Goal: Task Accomplishment & Management: Use online tool/utility

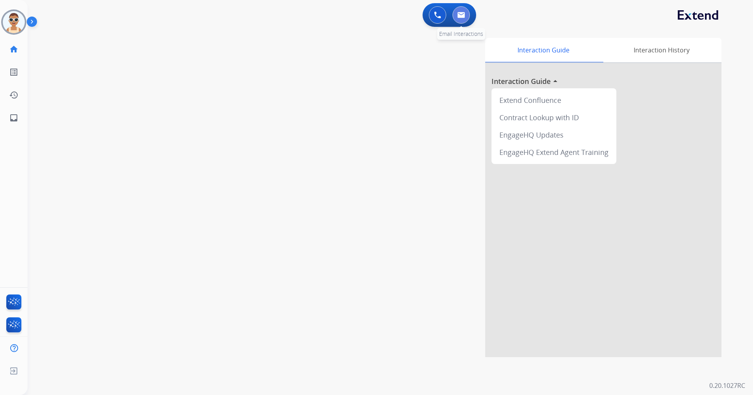
click at [463, 14] on img at bounding box center [461, 15] width 8 height 6
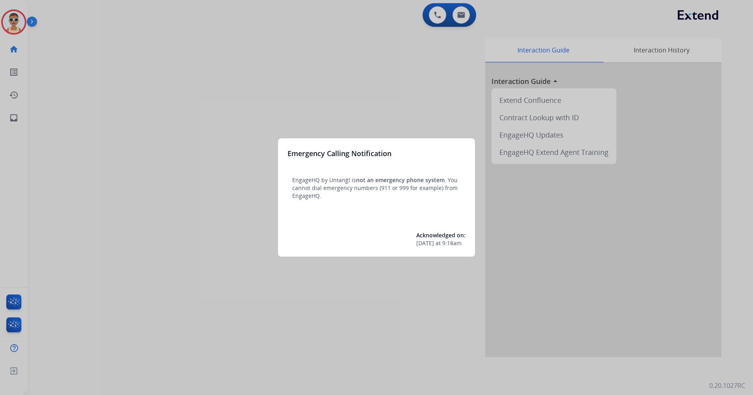
click at [231, 121] on div at bounding box center [376, 197] width 753 height 395
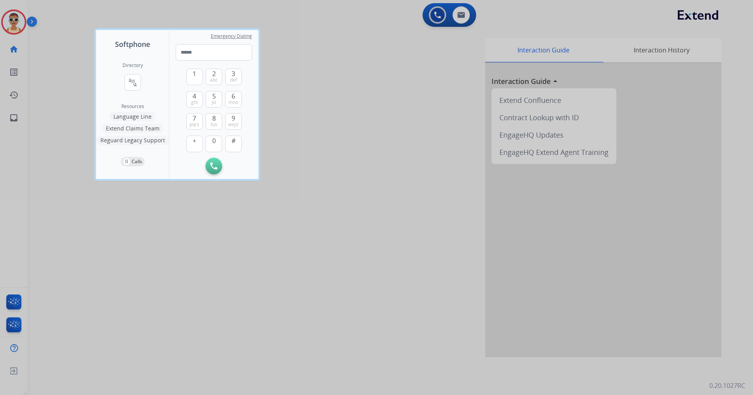
click at [239, 335] on div at bounding box center [376, 197] width 753 height 395
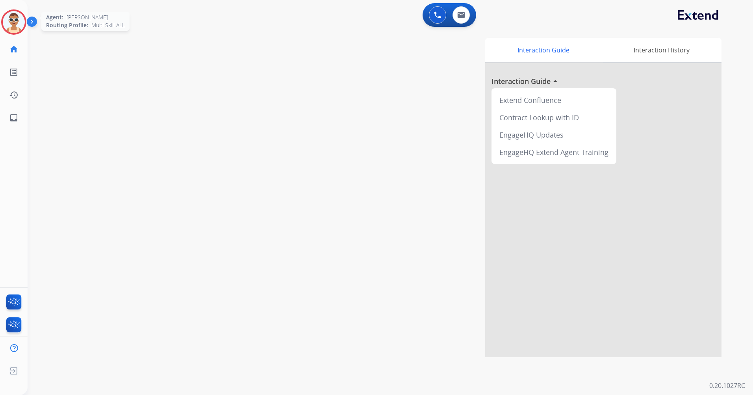
click at [17, 22] on img at bounding box center [14, 22] width 22 height 22
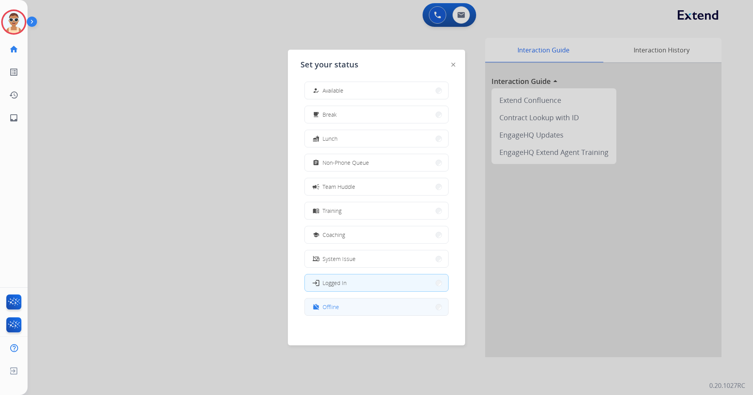
scroll to position [2, 0]
click at [366, 308] on button "work_off Offline" at bounding box center [376, 306] width 143 height 17
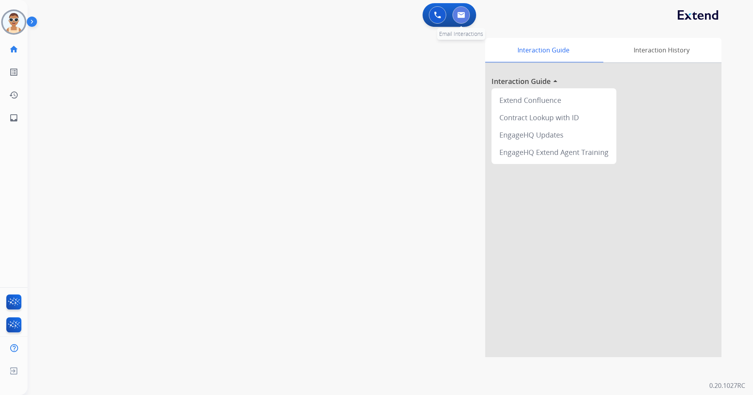
click at [456, 17] on button at bounding box center [461, 14] width 17 height 17
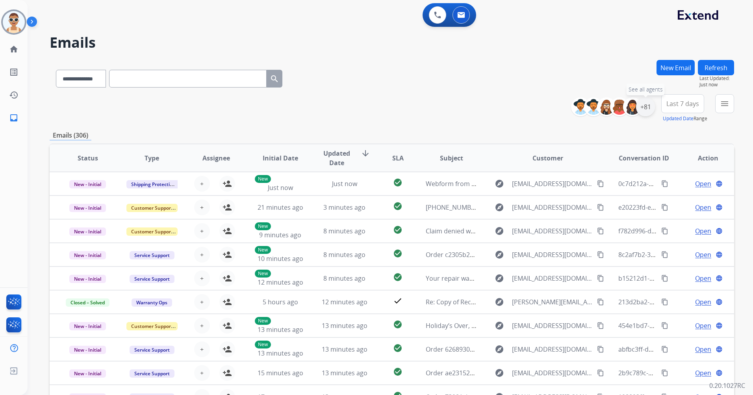
click at [638, 108] on div "+81" at bounding box center [645, 106] width 19 height 19
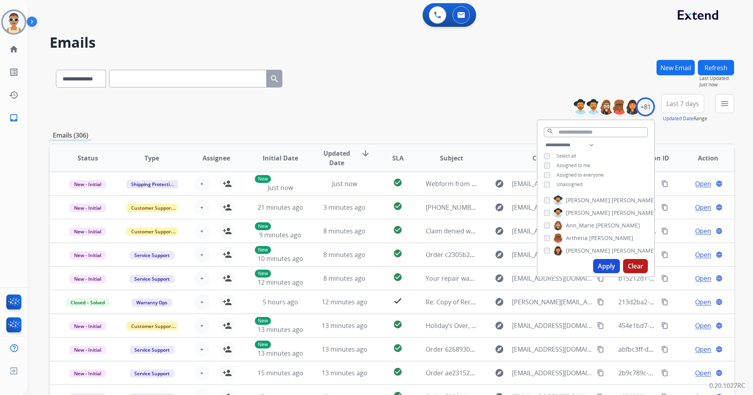
click at [575, 186] on span "Unassigned" at bounding box center [570, 184] width 26 height 7
click at [579, 164] on span "Assigned to me" at bounding box center [574, 165] width 34 height 7
click at [584, 131] on input "text" at bounding box center [596, 132] width 104 height 10
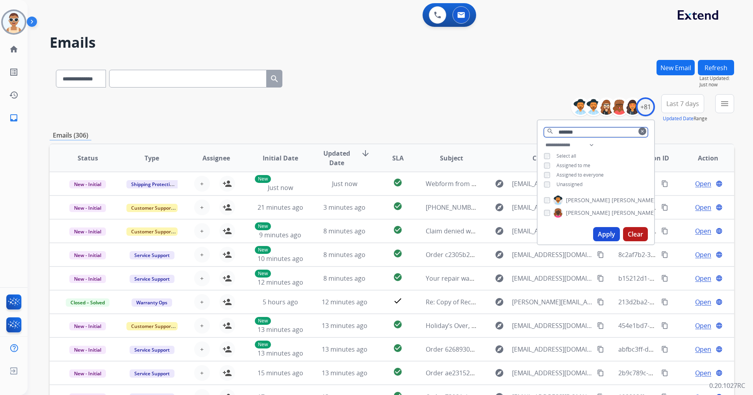
type input "*******"
click at [610, 234] on button "Apply" at bounding box center [606, 234] width 27 height 14
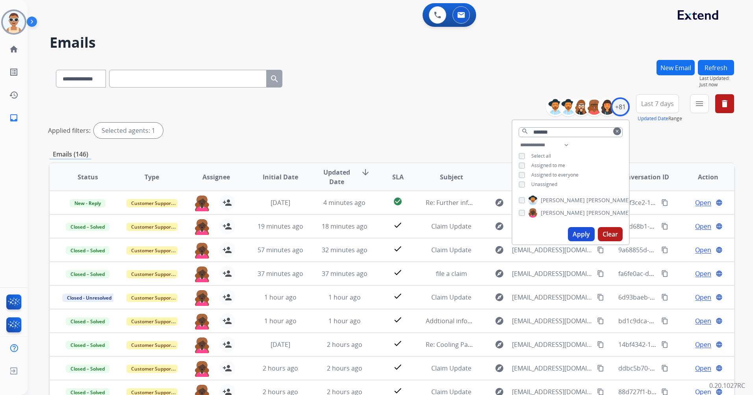
drag, startPoint x: 200, startPoint y: 199, endPoint x: 264, endPoint y: 141, distance: 85.9
click at [264, 141] on div "**********" at bounding box center [392, 117] width 685 height 47
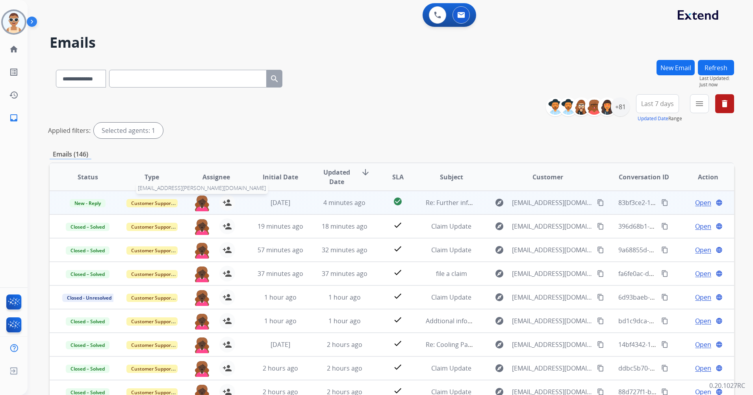
click at [197, 195] on img at bounding box center [202, 203] width 16 height 17
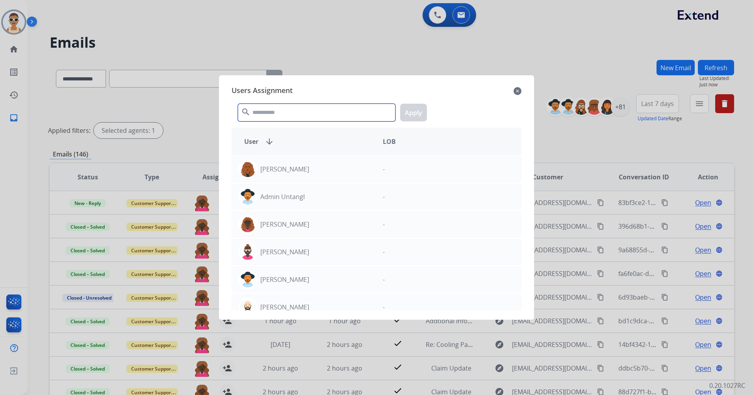
click at [286, 113] on input "text" at bounding box center [317, 113] width 158 height 18
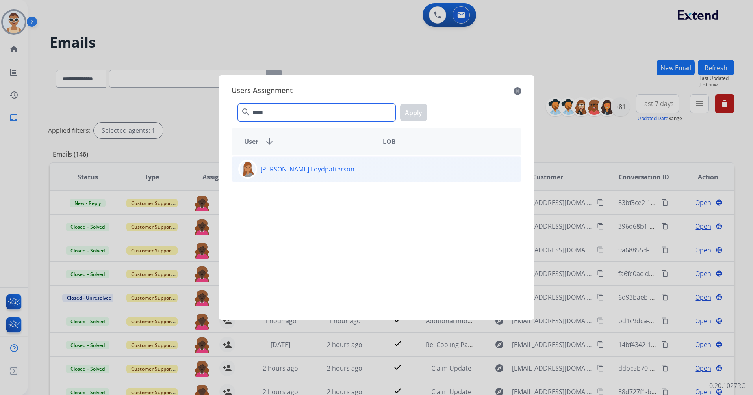
type input "*****"
drag, startPoint x: 320, startPoint y: 176, endPoint x: 322, endPoint y: 171, distance: 5.3
click at [320, 175] on div "Teala Loydpatterson" at bounding box center [304, 169] width 145 height 19
click at [419, 115] on button "Apply" at bounding box center [413, 113] width 27 height 18
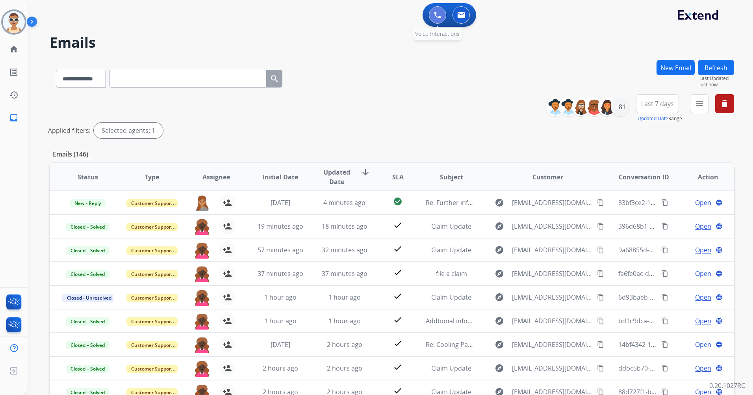
click at [429, 12] on button at bounding box center [437, 14] width 17 height 17
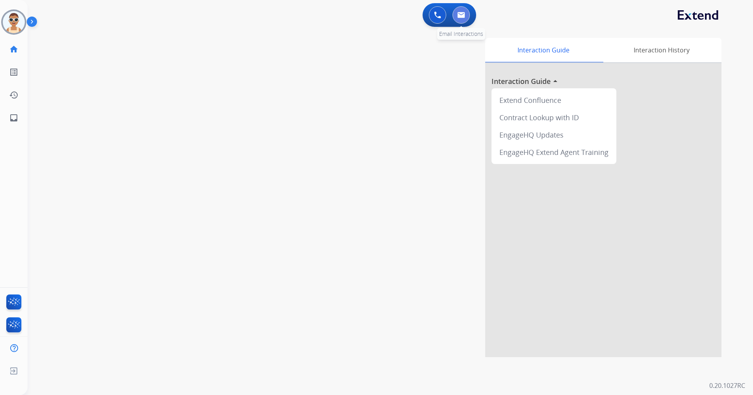
click at [461, 11] on button at bounding box center [461, 14] width 17 height 17
select select "**********"
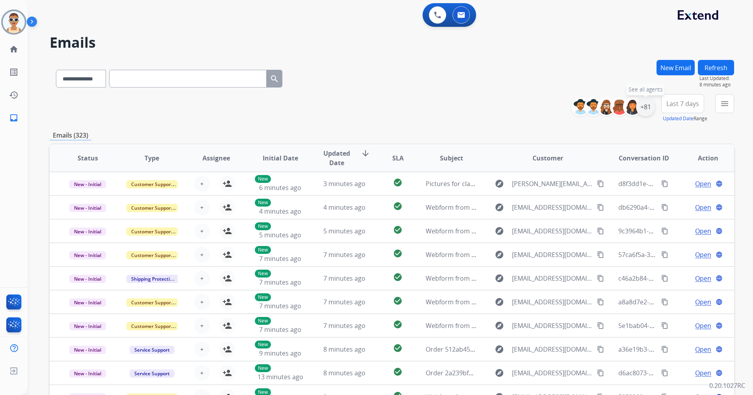
click at [646, 106] on div "+81" at bounding box center [645, 106] width 19 height 19
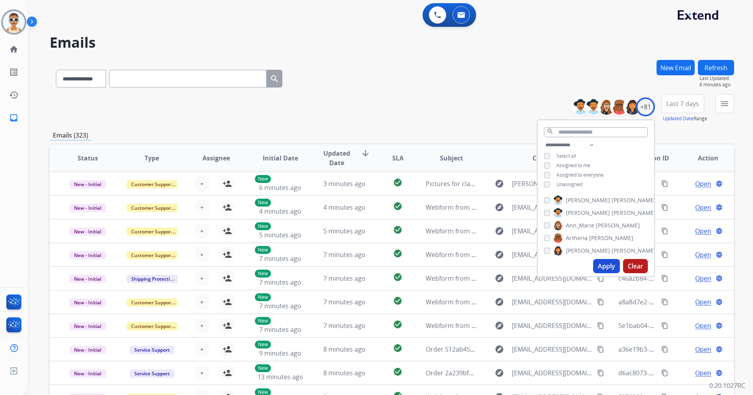
click at [560, 163] on span "Assigned to me" at bounding box center [574, 165] width 34 height 7
click at [607, 261] on button "Apply" at bounding box center [606, 266] width 27 height 14
click at [692, 111] on button "Last 7 days" at bounding box center [683, 103] width 43 height 19
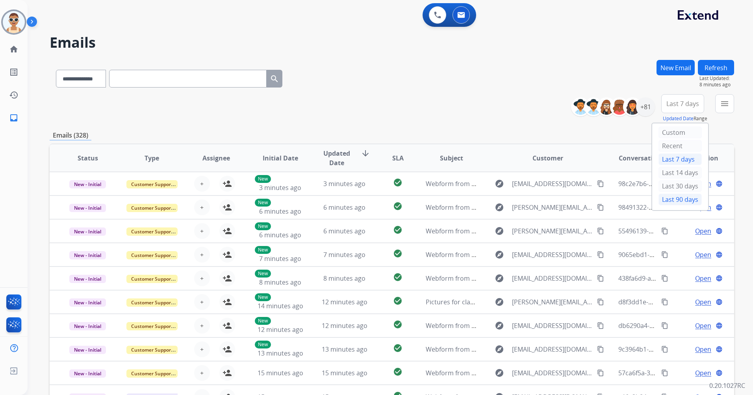
click at [671, 201] on div "Last 90 days" at bounding box center [680, 199] width 43 height 12
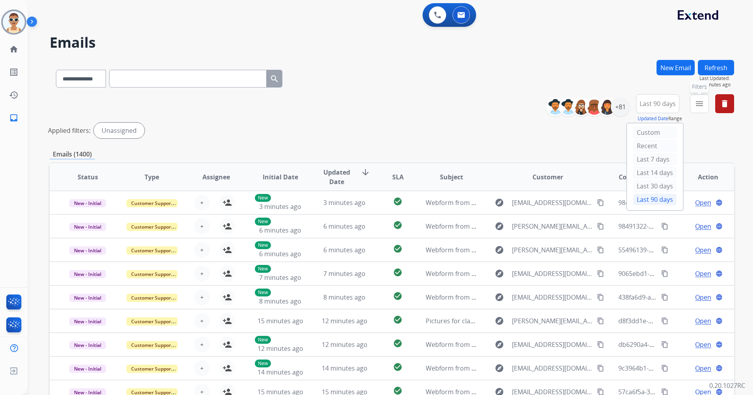
click at [699, 100] on mat-icon "menu" at bounding box center [699, 103] width 9 height 9
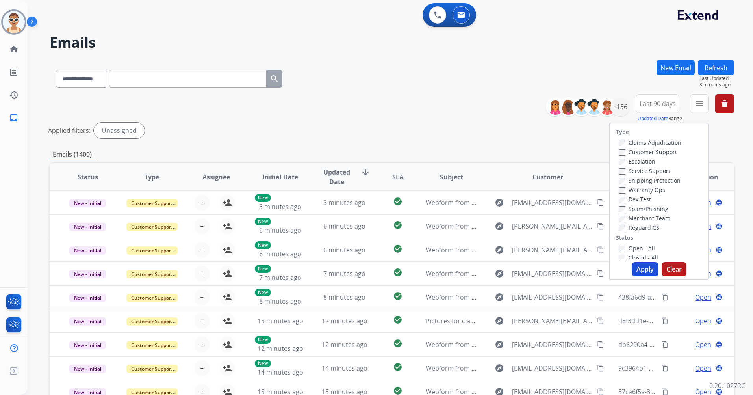
click at [666, 152] on label "Customer Support" at bounding box center [648, 151] width 58 height 7
click at [652, 180] on label "Shipping Protection" at bounding box center [649, 180] width 61 height 7
click at [642, 228] on label "Reguard CS" at bounding box center [639, 227] width 40 height 7
click at [644, 247] on label "Open - All" at bounding box center [637, 247] width 36 height 7
click at [647, 270] on button "Apply" at bounding box center [645, 269] width 27 height 14
